Goal: Obtain resource: Download file/media

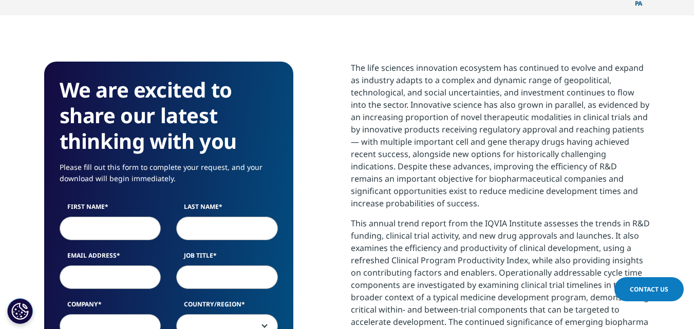
scroll to position [399, 0]
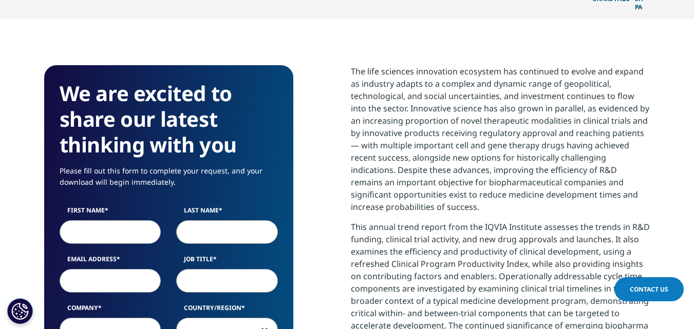
click at [141, 220] on input "First Name" at bounding box center [111, 232] width 102 height 24
type input "Manish"
type input "[PERSON_NAME]"
type input "[EMAIL_ADDRESS][DOMAIN_NAME]"
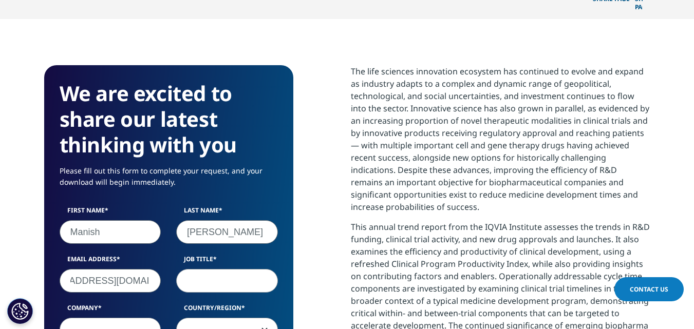
scroll to position [0, 0]
type input "MD&GCEO Office"
type input "Cipla"
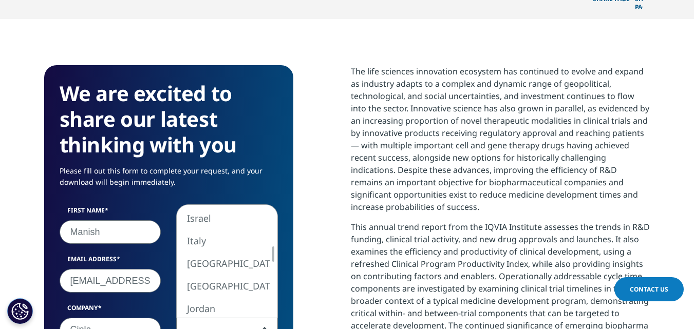
select select "[GEOGRAPHIC_DATA]"
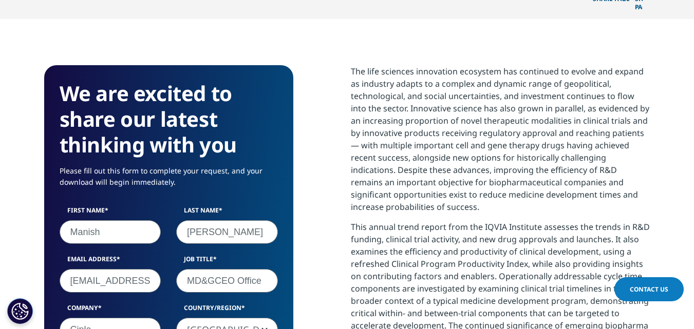
scroll to position [605, 0]
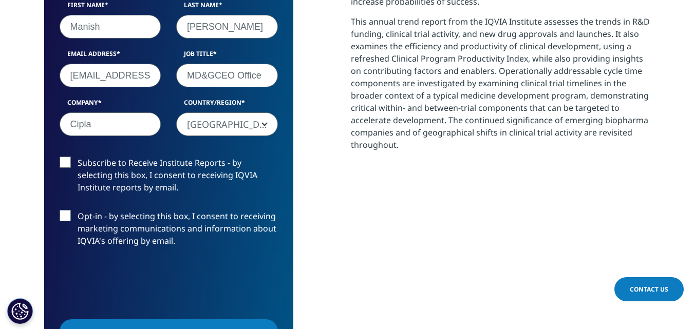
click at [65, 157] on label "Subscribe to Receive Institute Reports - by selecting this box, I consent to re…" at bounding box center [169, 178] width 218 height 43
click at [78, 157] on input "Subscribe to Receive Institute Reports - by selecting this box, I consent to re…" at bounding box center [78, 157] width 0 height 0
click at [153, 319] on input "Submit" at bounding box center [169, 331] width 218 height 24
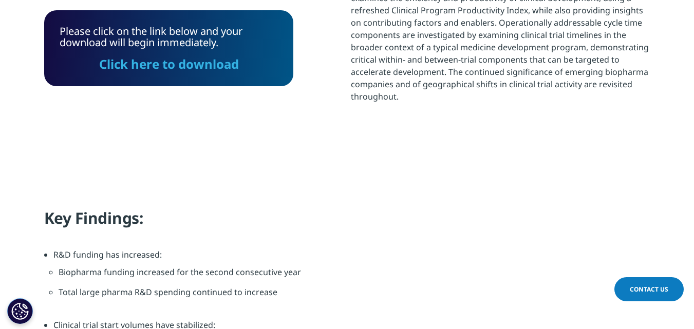
scroll to position [670, 0]
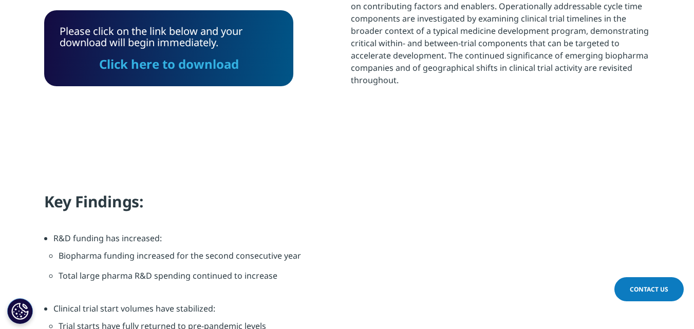
drag, startPoint x: 195, startPoint y: 72, endPoint x: 675, endPoint y: 26, distance: 481.8
click at [195, 71] on link "Click here to download" at bounding box center [169, 63] width 140 height 17
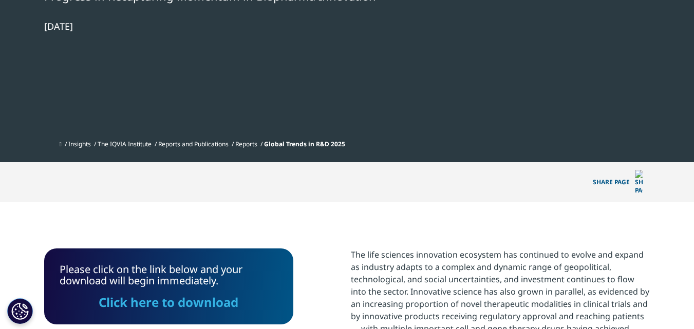
scroll to position [0, 0]
